Goal: Use online tool/utility: Utilize a website feature to perform a specific function

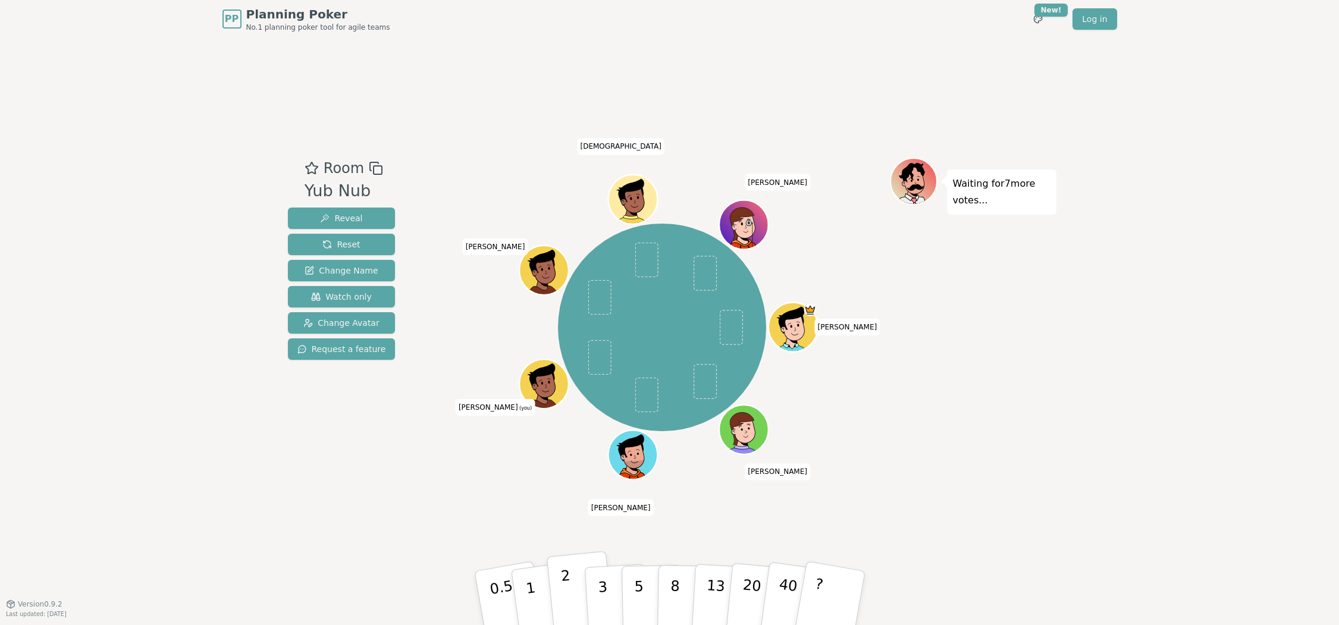
click at [570, 594] on p "2" at bounding box center [567, 599] width 15 height 65
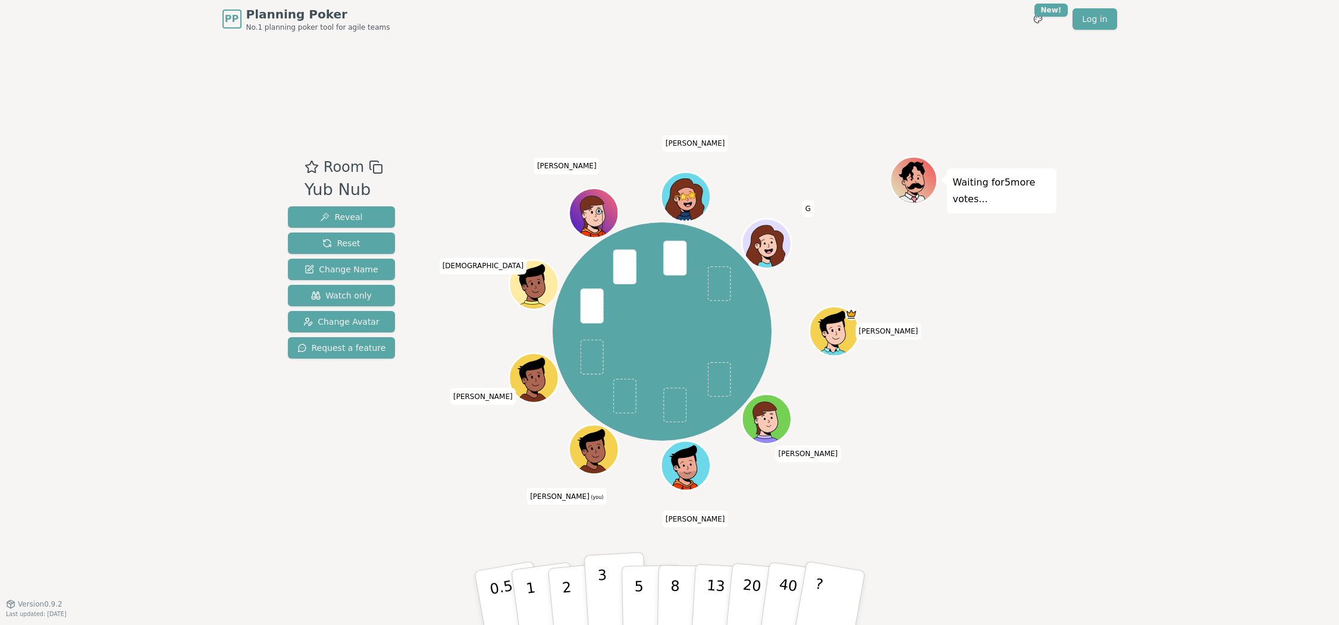
click at [607, 598] on button "3" at bounding box center [615, 598] width 65 height 93
click at [639, 594] on p "5" at bounding box center [638, 598] width 10 height 64
click at [598, 589] on p "3" at bounding box center [603, 599] width 13 height 65
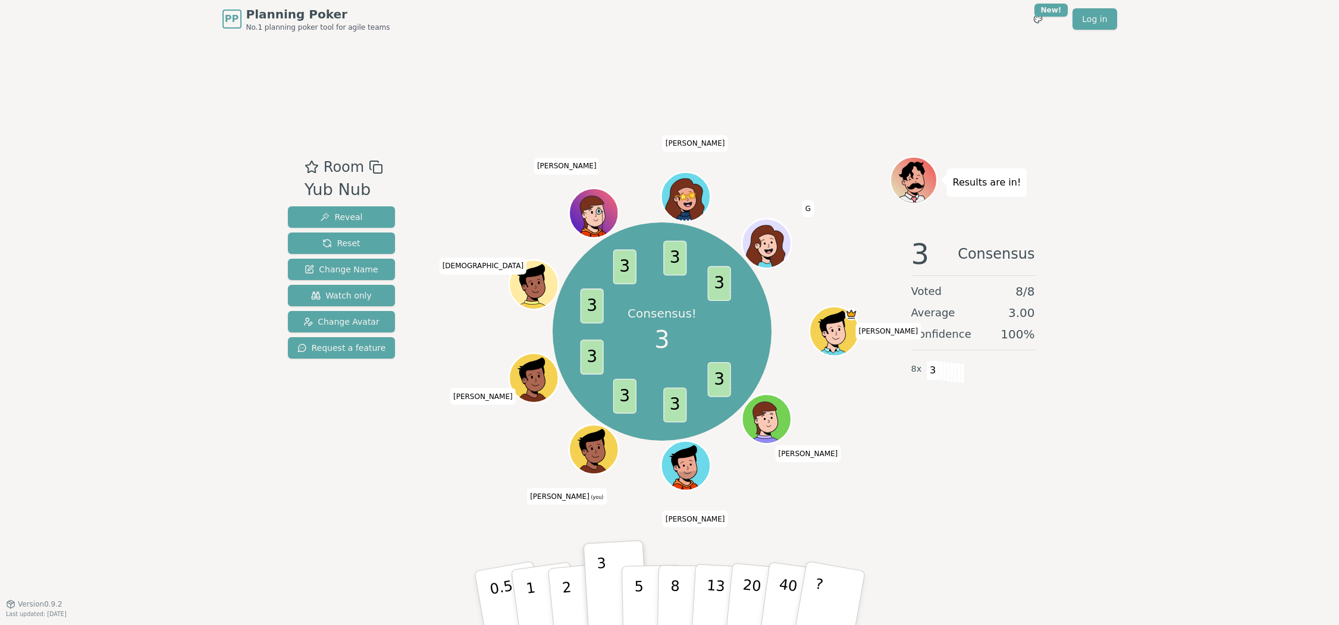
click at [371, 505] on div "Room Yub Nub Reveal Reset Change Name Watch only Change Avatar Request a featur…" at bounding box center [669, 321] width 773 height 566
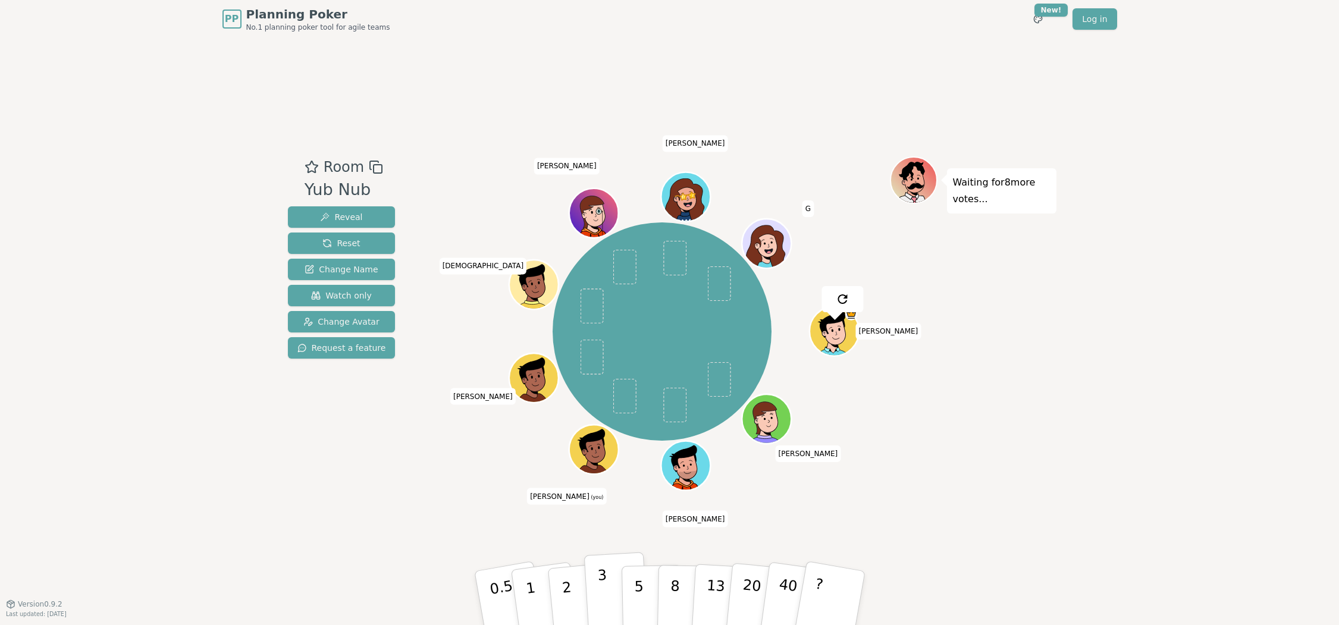
click at [605, 585] on p "3" at bounding box center [603, 599] width 13 height 65
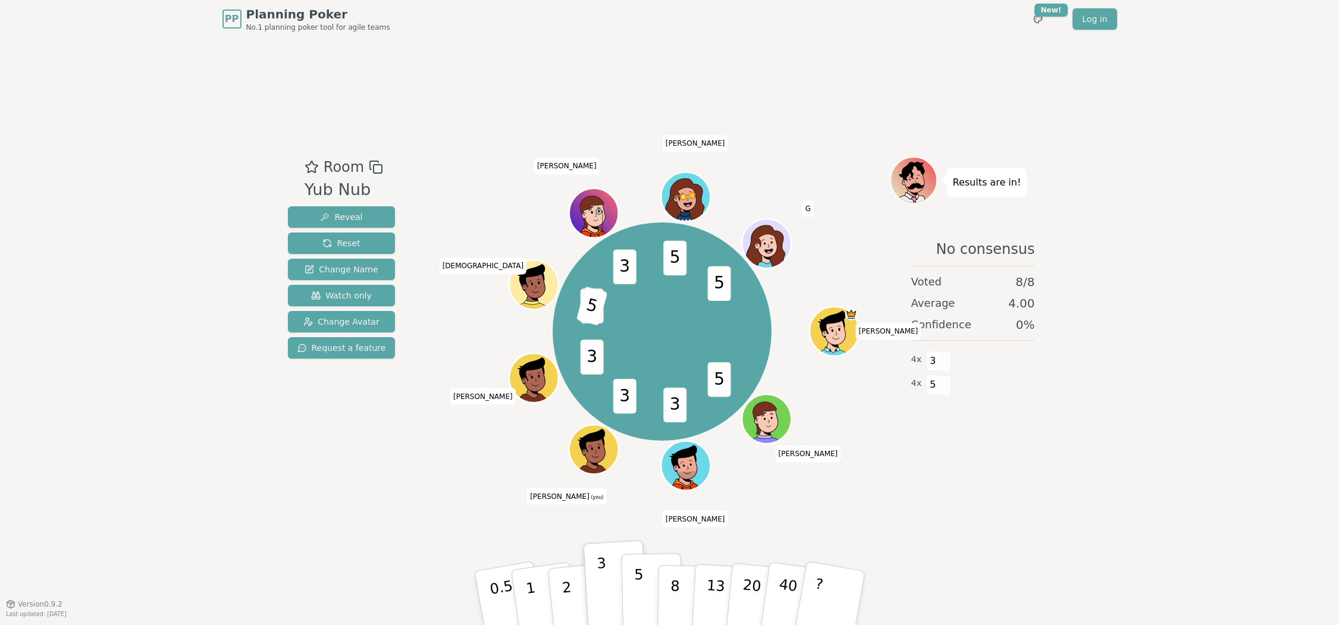
click at [638, 588] on p "5" at bounding box center [638, 598] width 10 height 64
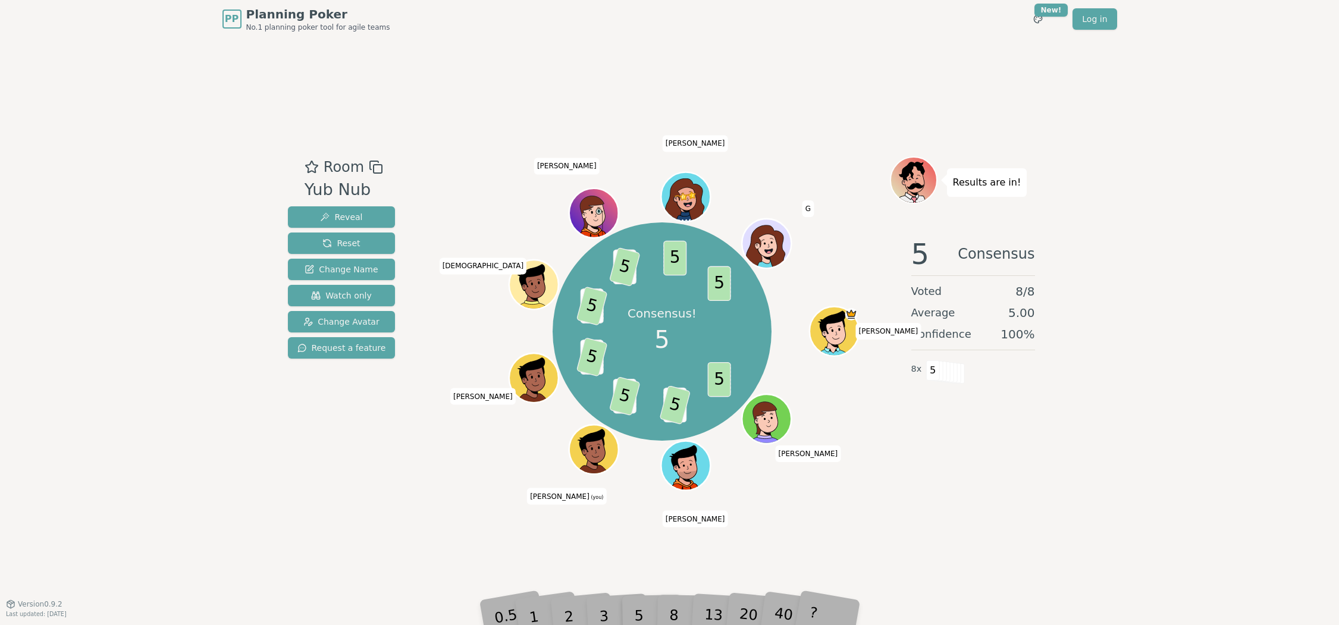
click at [481, 532] on div "Room Yub Nub Reveal Reset Change Name Watch only Change Avatar Request a featur…" at bounding box center [669, 321] width 773 height 566
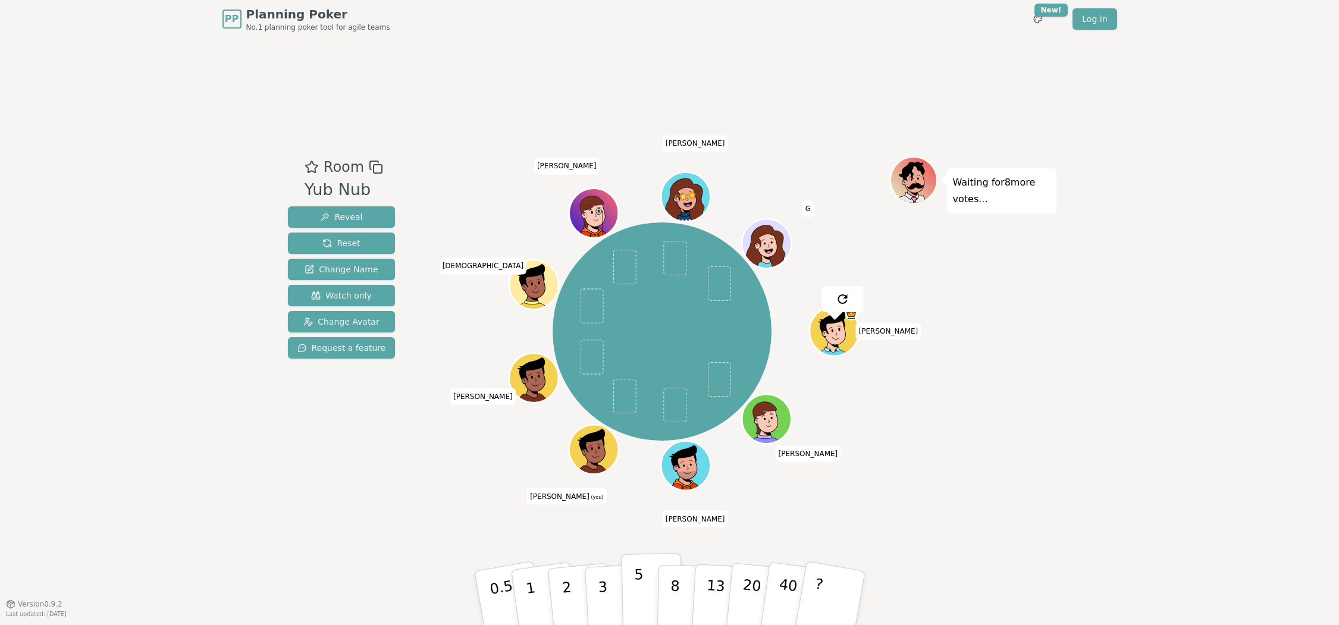
click at [644, 588] on button "5" at bounding box center [651, 598] width 61 height 90
